Goal: Communication & Community: Answer question/provide support

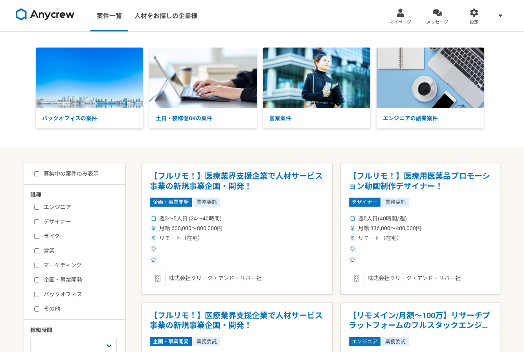
click at [434, 15] on div at bounding box center [437, 12] width 9 height 9
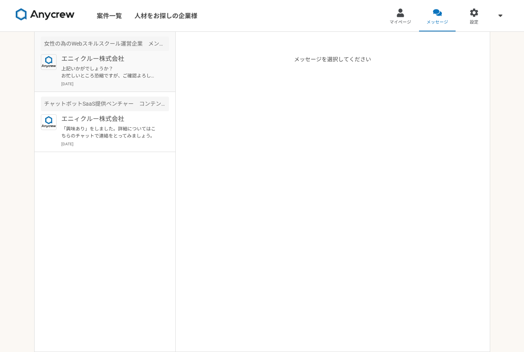
click at [108, 76] on p "上記いかがでしょうか？ お忙しいところ恐縮ですが、ご確認よろしくお願いいたします。" at bounding box center [109, 72] width 97 height 14
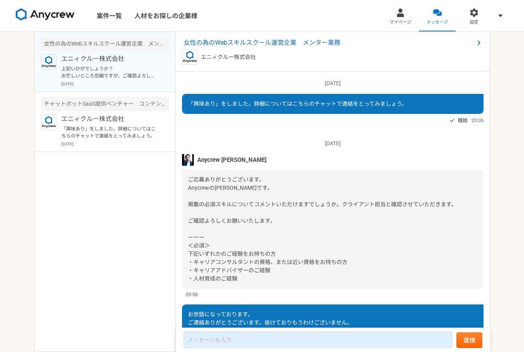
scroll to position [458, 0]
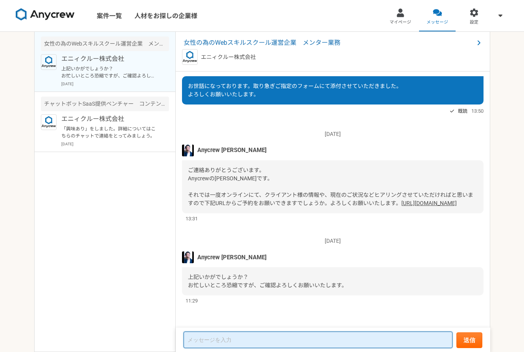
click at [225, 344] on textarea at bounding box center [318, 340] width 269 height 17
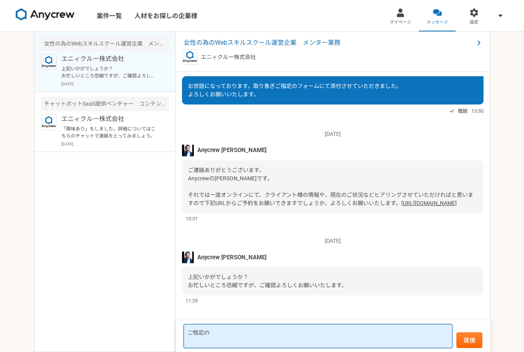
paste textarea "[URL][DOMAIN_NAME]"
click at [258, 328] on textarea "ご指定の [URL][DOMAIN_NAME]" at bounding box center [318, 337] width 269 height 24
click at [234, 336] on textarea "ご指定の [URL][DOMAIN_NAME]" at bounding box center [318, 337] width 269 height 24
type textarea "ご指定のMeetで参加リクエストさせていただいております [URL][DOMAIN_NAME]"
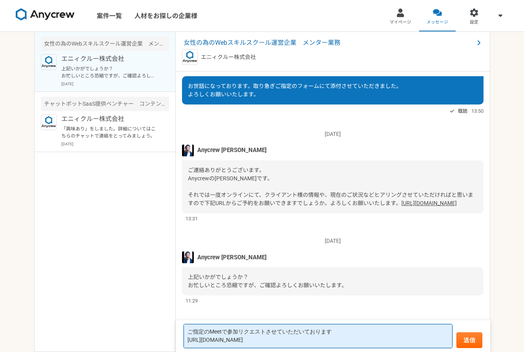
drag, startPoint x: 351, startPoint y: 344, endPoint x: 177, endPoint y: 340, distance: 174.7
click at [184, 340] on textarea "ご指定のMeetで参加リクエストさせていただいております [URL][DOMAIN_NAME]" at bounding box center [318, 337] width 269 height 24
